Goal: Task Accomplishment & Management: Complete application form

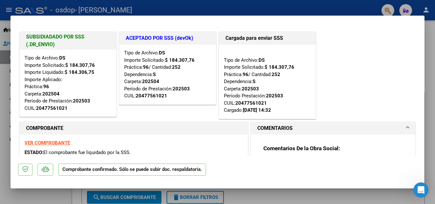
click at [344, 9] on div at bounding box center [217, 102] width 435 height 204
type input "$ 0,00"
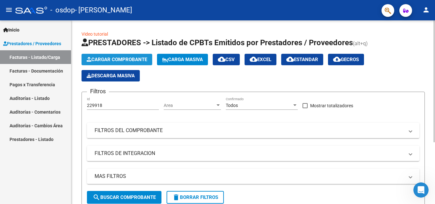
click at [113, 63] on button "Cargar Comprobante" at bounding box center [116, 59] width 71 height 11
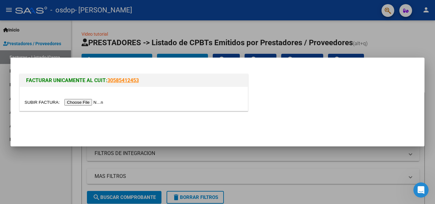
click at [97, 102] on input "file" at bounding box center [64, 102] width 80 height 7
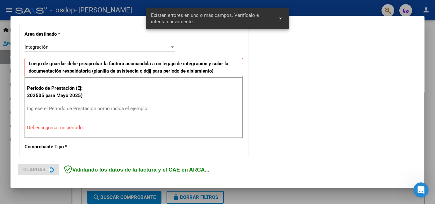
scroll to position [143, 0]
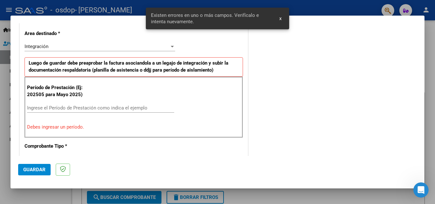
click at [101, 104] on div "Ingrese el Período de Prestación como indica el ejemplo" at bounding box center [100, 108] width 147 height 10
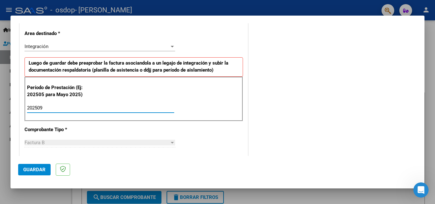
type input "202509"
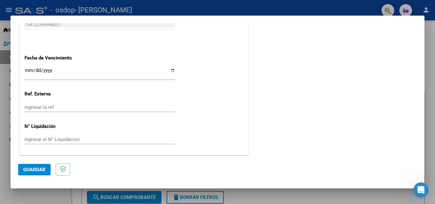
scroll to position [427, 0]
click at [38, 172] on span "Guardar" at bounding box center [34, 170] width 22 height 6
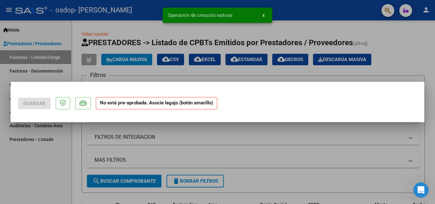
scroll to position [0, 0]
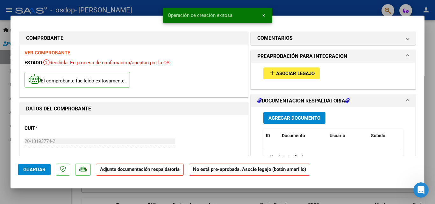
click at [295, 78] on button "add Asociar Legajo" at bounding box center [291, 73] width 56 height 12
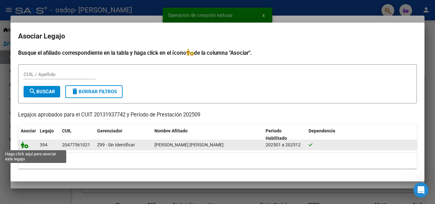
click at [22, 142] on icon at bounding box center [25, 144] width 8 height 7
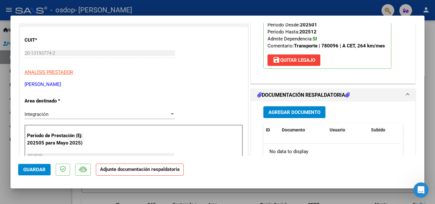
scroll to position [95, 0]
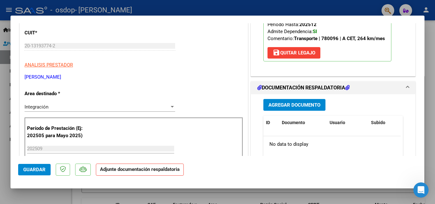
click at [165, 169] on strong "Adjunte documentación respaldatoria" at bounding box center [140, 169] width 80 height 6
click at [274, 105] on span "Agregar Documento" at bounding box center [294, 105] width 52 height 6
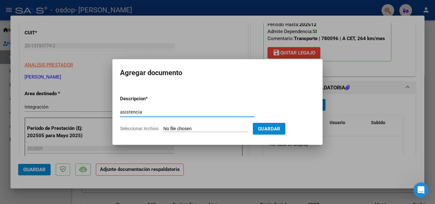
type input "asistencia"
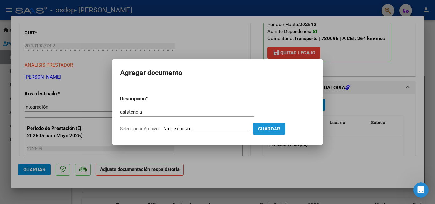
click at [279, 132] on button "Guardar" at bounding box center [269, 129] width 32 height 12
click at [189, 127] on input "Seleccionar Archivo" at bounding box center [205, 129] width 84 height 6
type input "C:\fakepath\[PERSON_NAME].pdf"
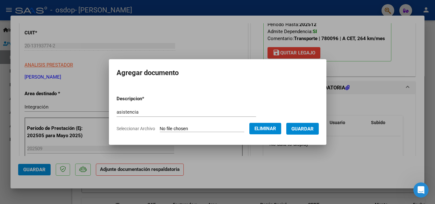
click at [309, 128] on span "Guardar" at bounding box center [302, 129] width 22 height 6
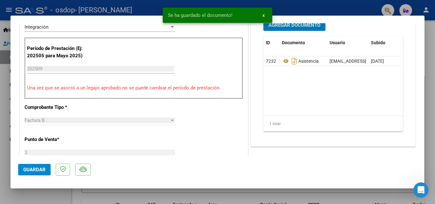
scroll to position [191, 0]
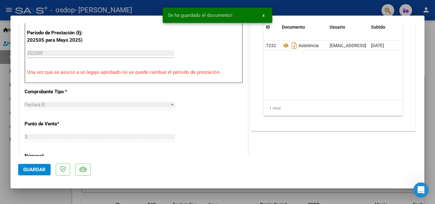
click at [38, 171] on span "Guardar" at bounding box center [34, 170] width 22 height 6
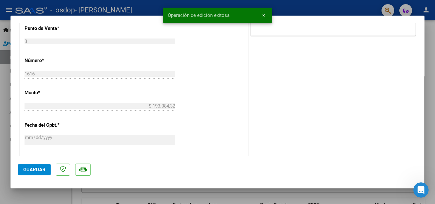
scroll to position [437, 0]
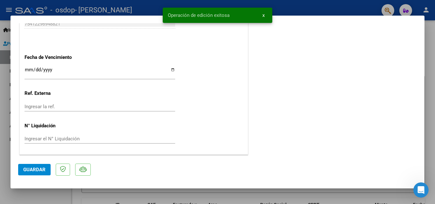
click at [46, 172] on button "Guardar" at bounding box center [34, 169] width 32 height 11
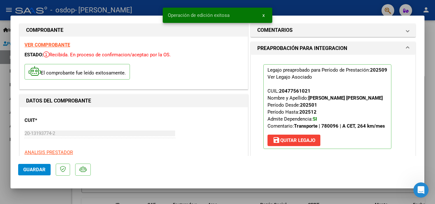
scroll to position [0, 0]
